Goal: Communication & Community: Participate in discussion

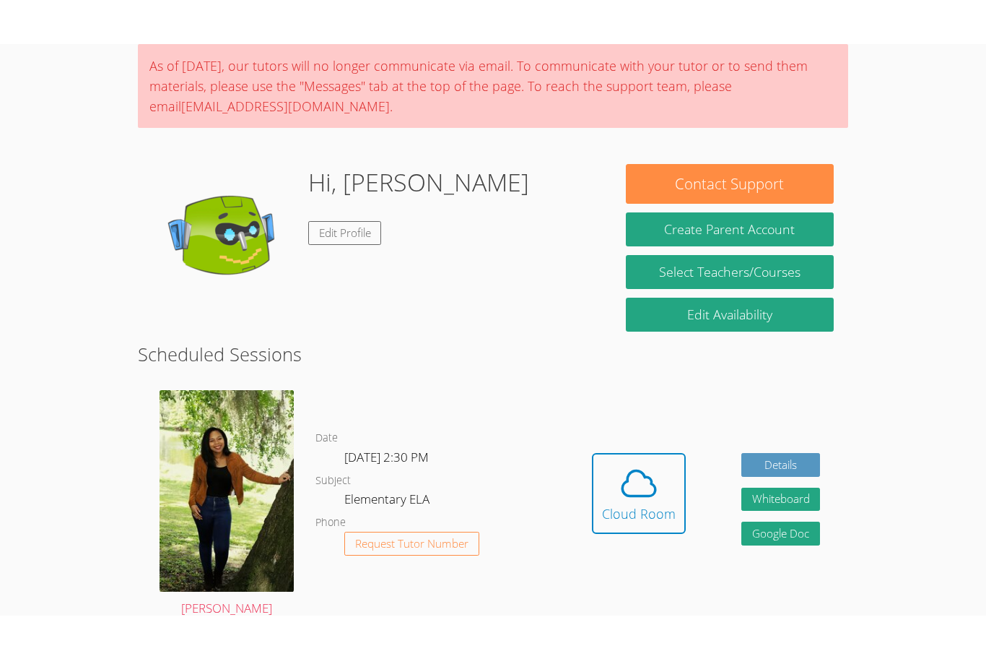
scroll to position [110, 0]
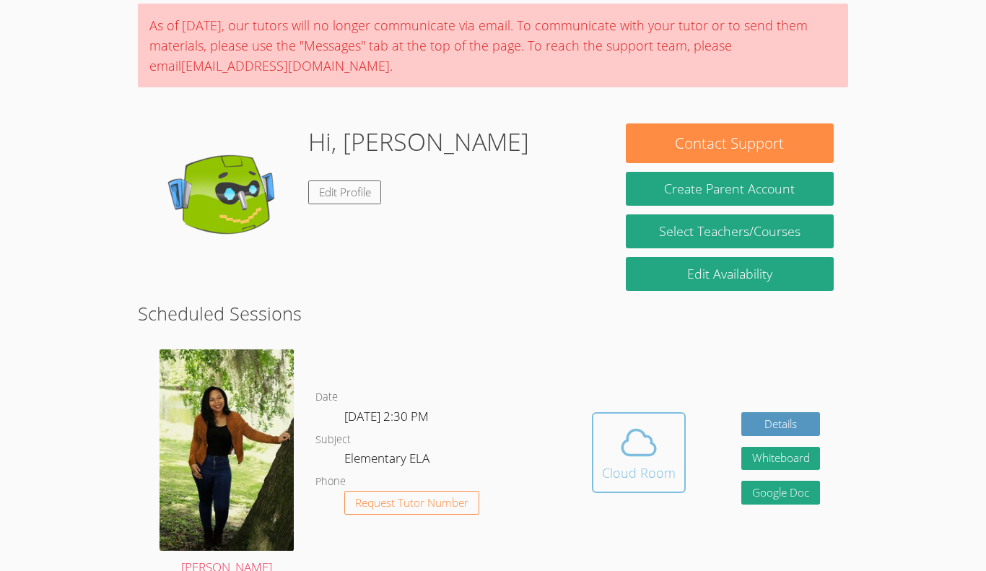
click at [652, 470] on div "Cloud Room" at bounding box center [639, 473] width 74 height 20
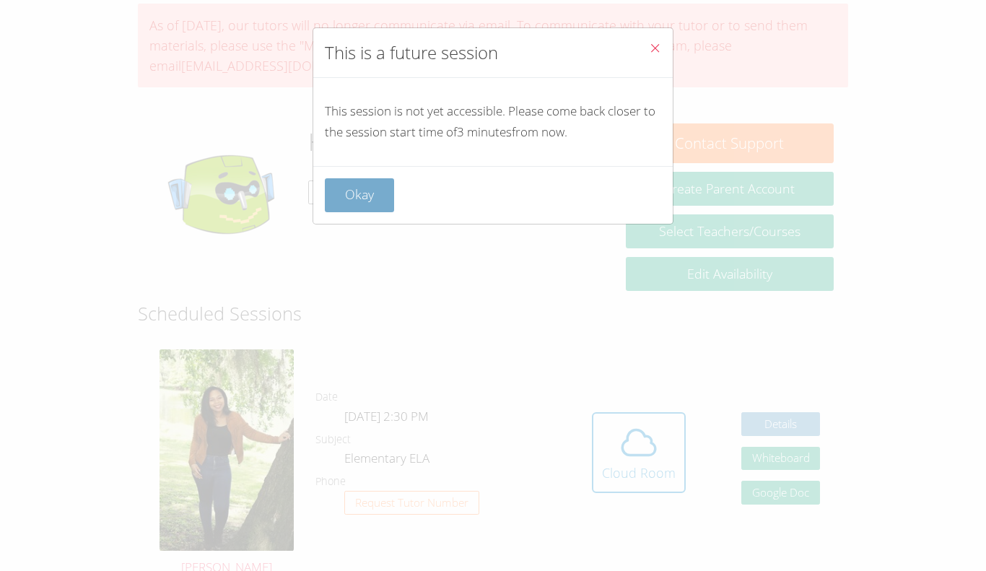
click at [360, 203] on button "Okay" at bounding box center [359, 195] width 69 height 34
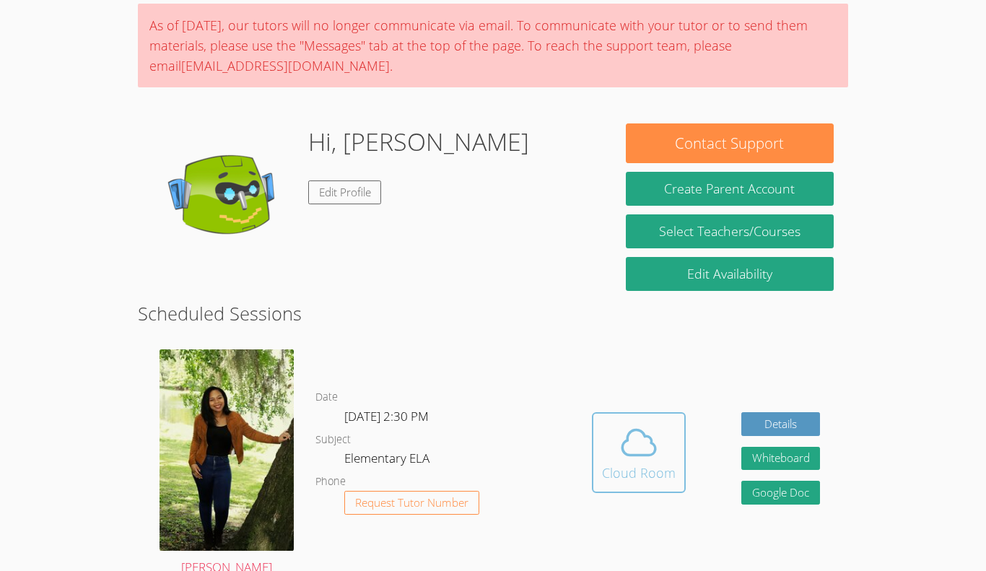
click at [642, 440] on icon at bounding box center [639, 442] width 40 height 40
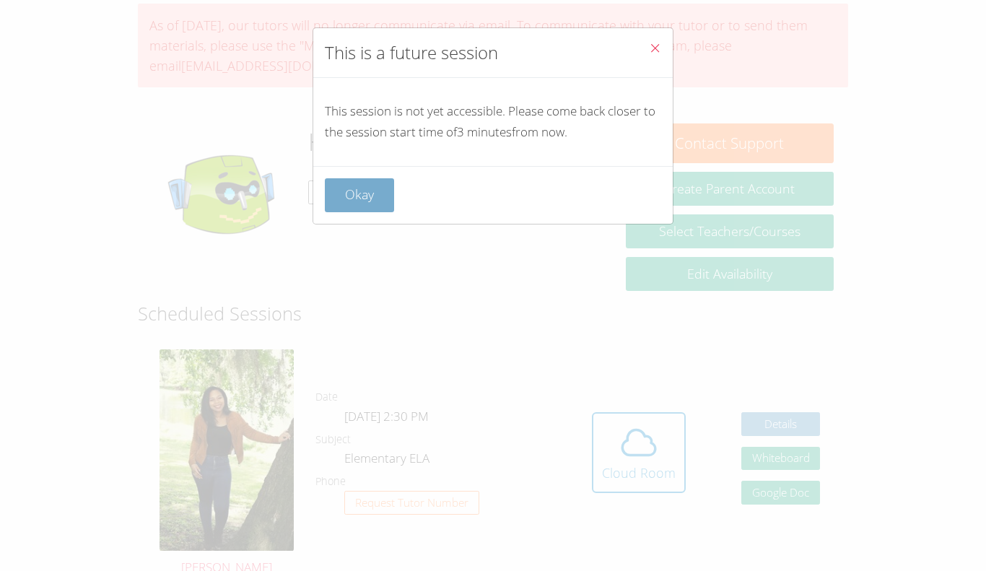
click at [354, 203] on button "Okay" at bounding box center [359, 195] width 69 height 34
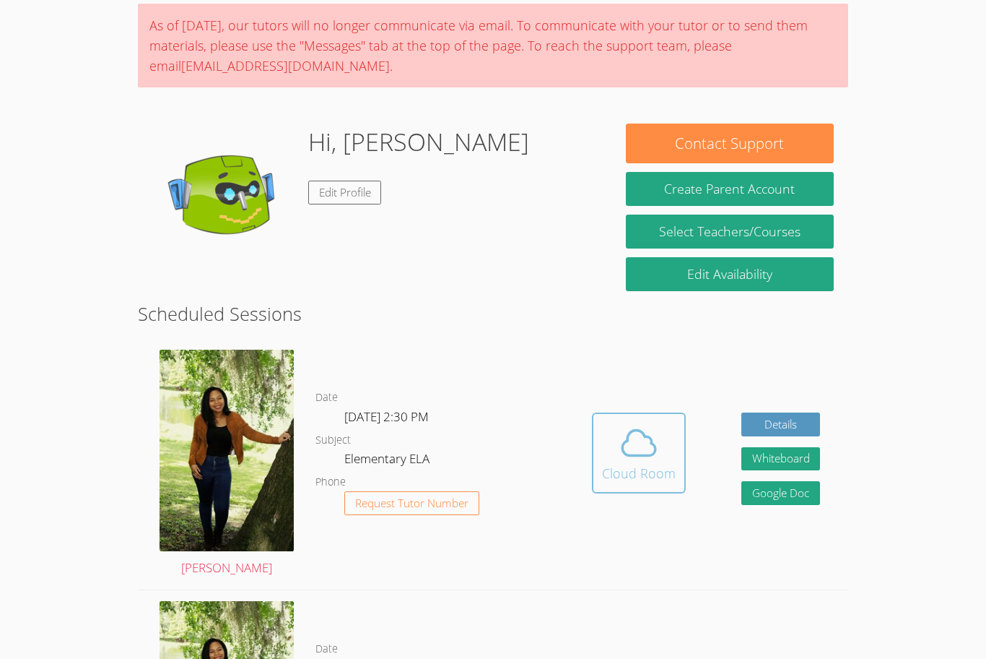
click at [638, 441] on icon at bounding box center [639, 442] width 40 height 40
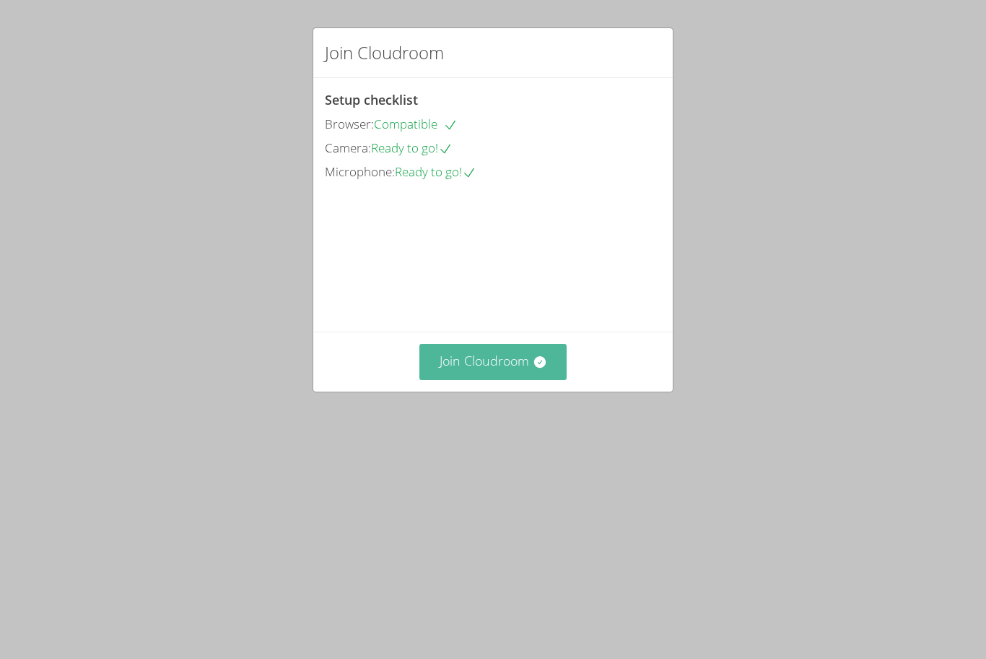
click at [485, 379] on button "Join Cloudroom" at bounding box center [494, 361] width 148 height 35
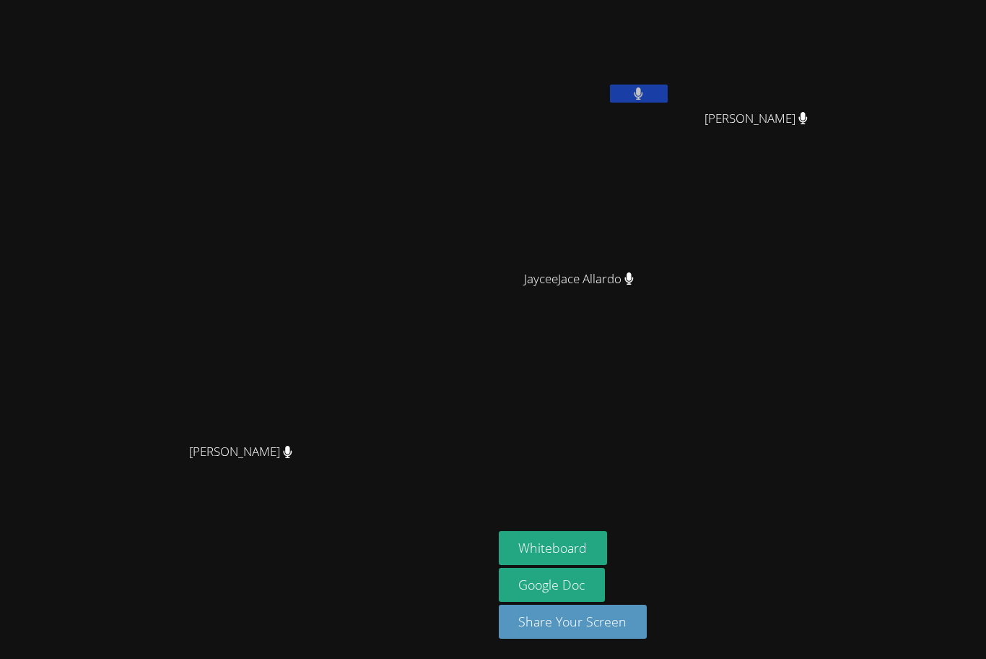
click at [643, 97] on icon at bounding box center [638, 93] width 9 height 12
click at [608, 559] on button "Whiteboard" at bounding box center [553, 548] width 109 height 34
click at [668, 98] on button at bounding box center [639, 93] width 58 height 18
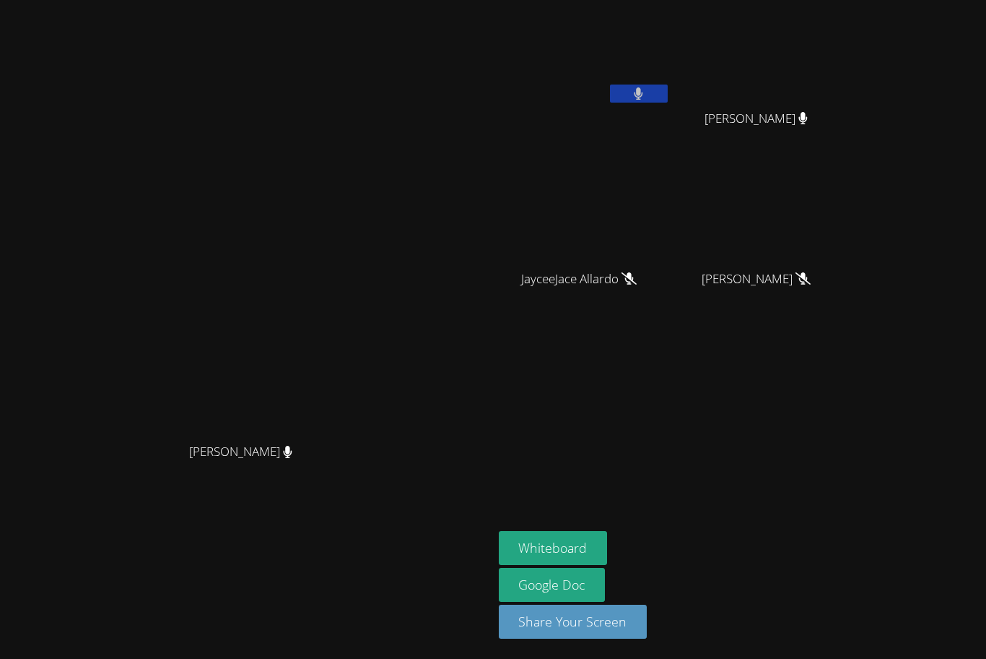
click at [668, 98] on button at bounding box center [639, 93] width 58 height 18
click at [668, 92] on button at bounding box center [639, 93] width 58 height 18
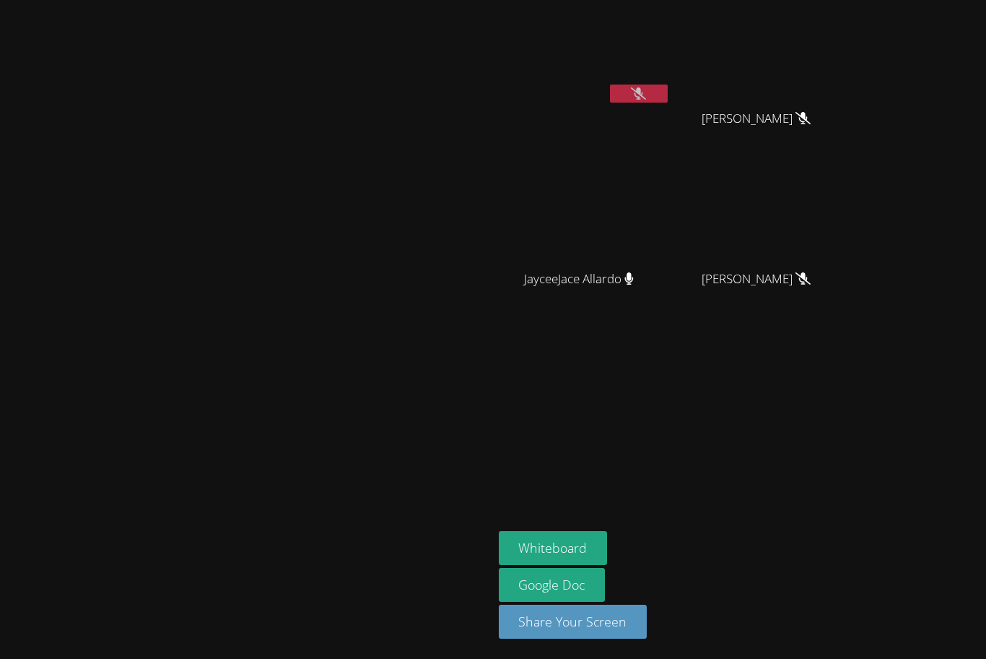
click at [668, 92] on button at bounding box center [639, 93] width 58 height 18
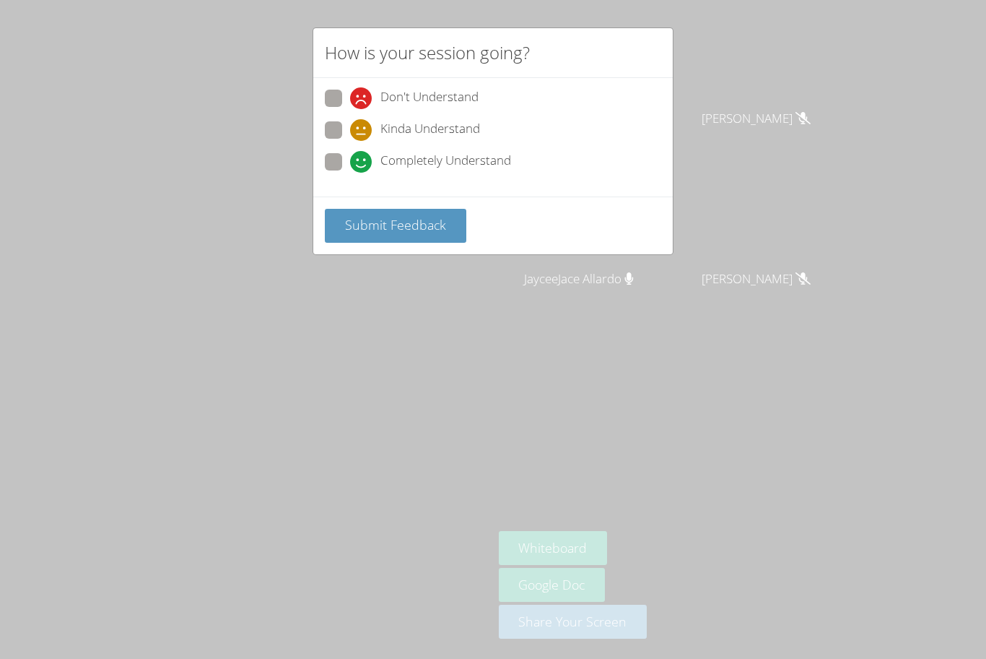
click at [343, 315] on div "How is your session going? Don't Understand Kinda Understand Completely Underst…" at bounding box center [493, 329] width 986 height 659
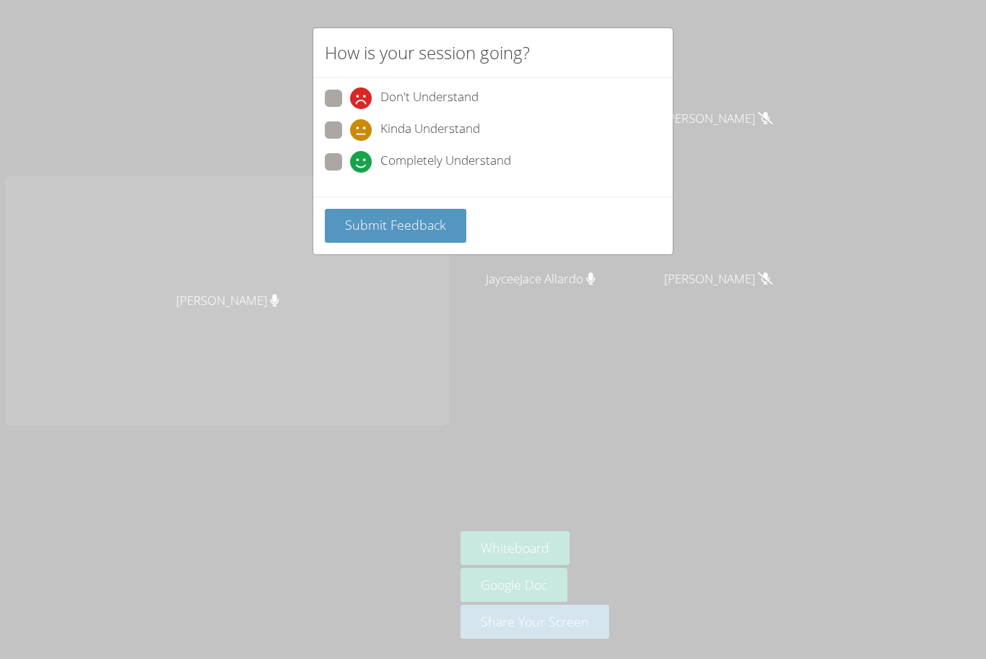
click at [350, 173] on span at bounding box center [350, 173] width 0 height 0
click at [350, 156] on input "Completely Understand" at bounding box center [356, 159] width 12 height 12
radio input "true"
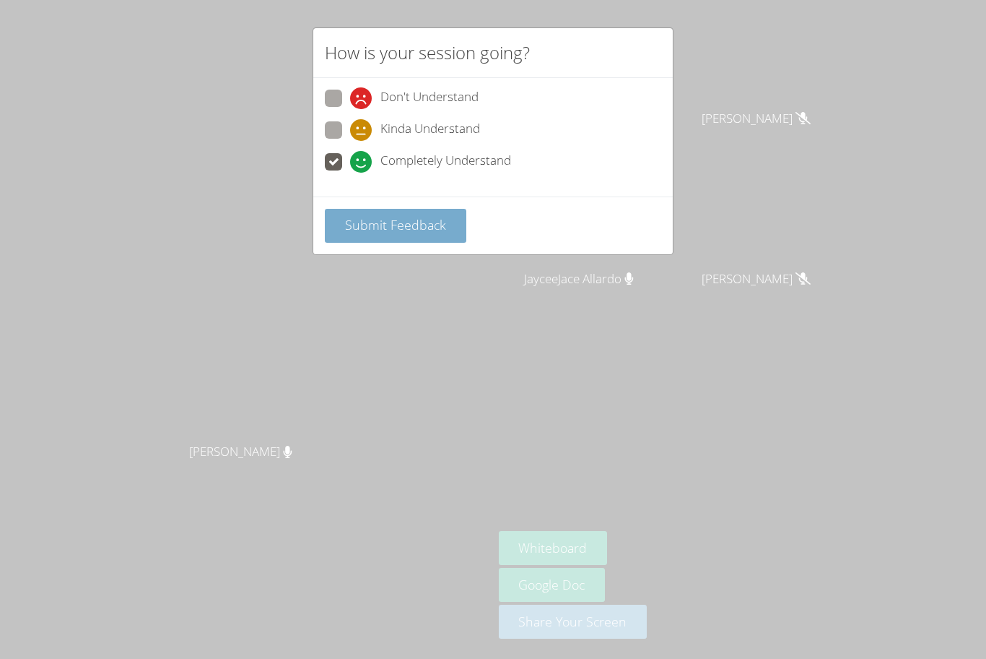
click at [403, 225] on span "Submit Feedback" at bounding box center [395, 224] width 101 height 17
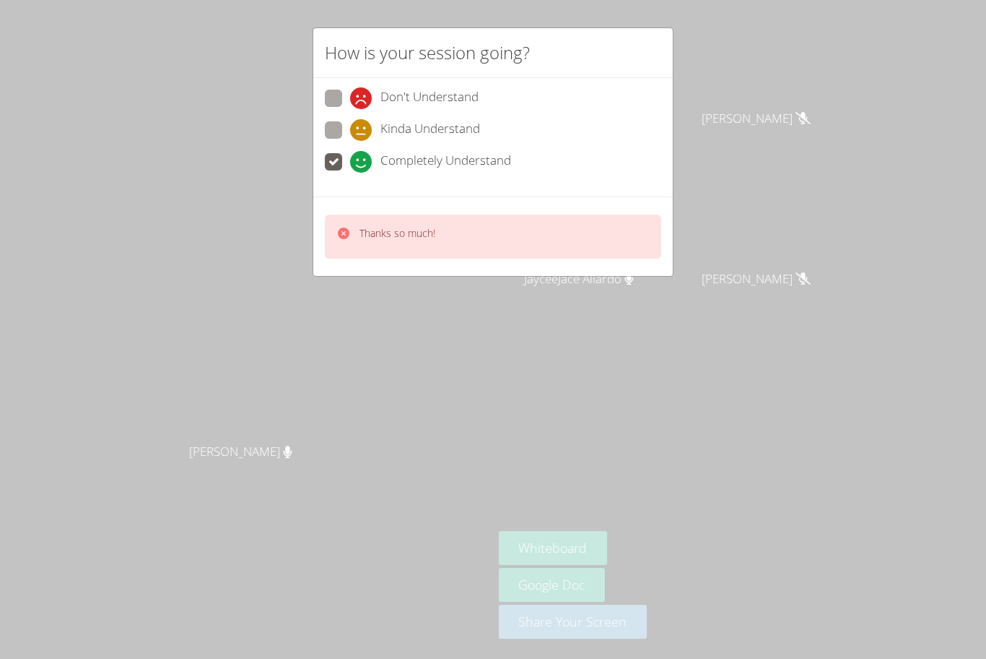
click at [485, 249] on div "Thanks so much!" at bounding box center [493, 236] width 336 height 44
click at [471, 244] on div "Thanks so much!" at bounding box center [493, 236] width 336 height 44
